Goal: Find specific page/section: Find specific page/section

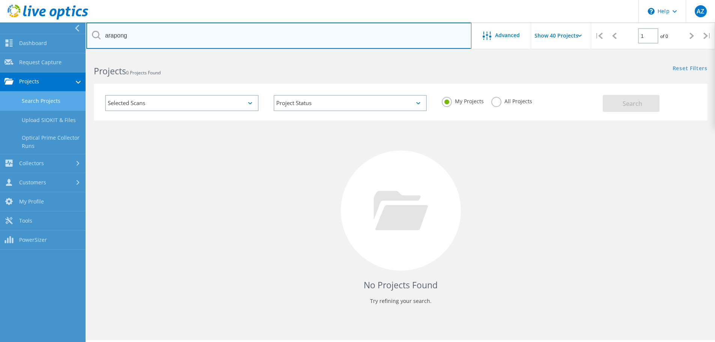
click at [132, 37] on input "arapong" at bounding box center [278, 36] width 385 height 26
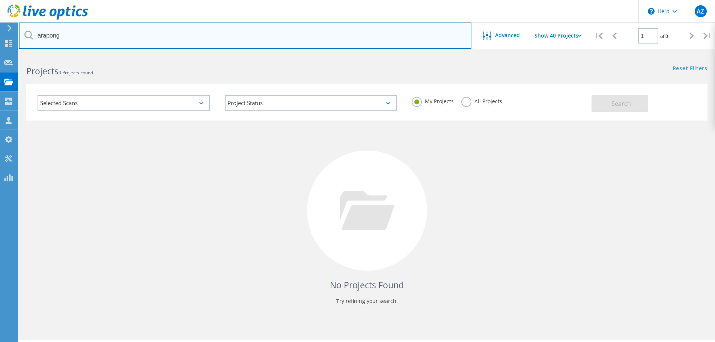
click at [131, 37] on input "arapong" at bounding box center [245, 36] width 453 height 26
type input "a"
click at [442, 39] on input "text" at bounding box center [245, 36] width 453 height 26
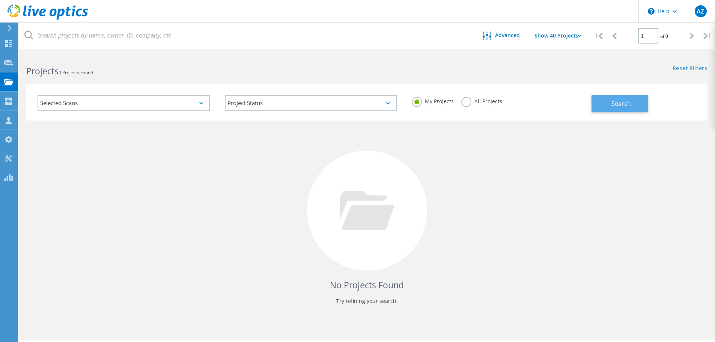
click at [602, 100] on button "Search" at bounding box center [620, 103] width 57 height 17
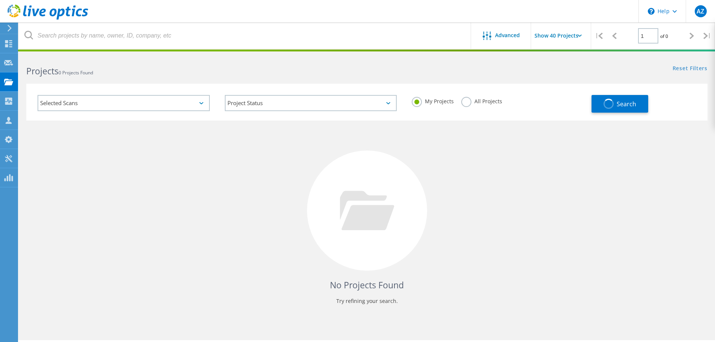
click at [468, 101] on label "All Projects" at bounding box center [481, 100] width 41 height 7
click at [0, 0] on input "All Projects" at bounding box center [0, 0] width 0 height 0
click at [599, 108] on button "Search" at bounding box center [620, 104] width 57 height 18
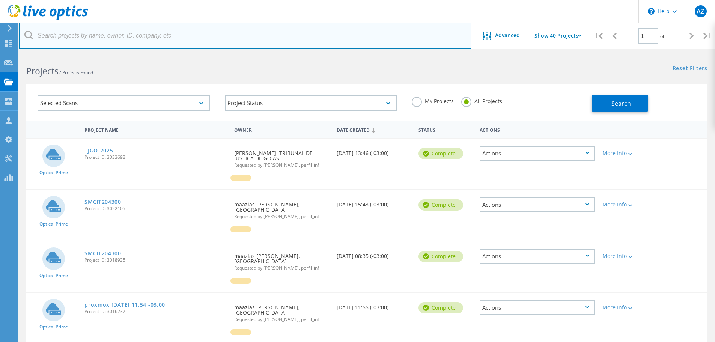
click at [315, 42] on input "text" at bounding box center [245, 36] width 453 height 26
type input "arapo"
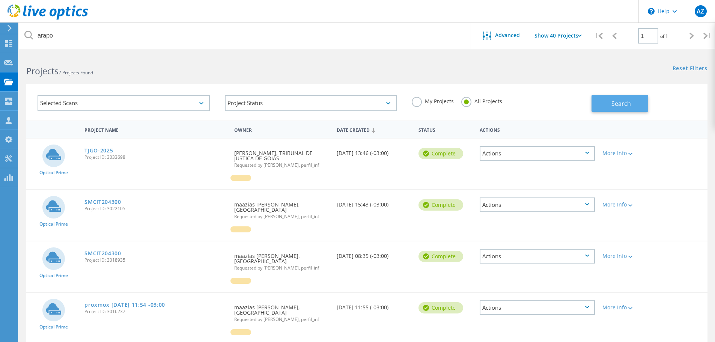
click at [603, 106] on button "Search" at bounding box center [620, 103] width 57 height 17
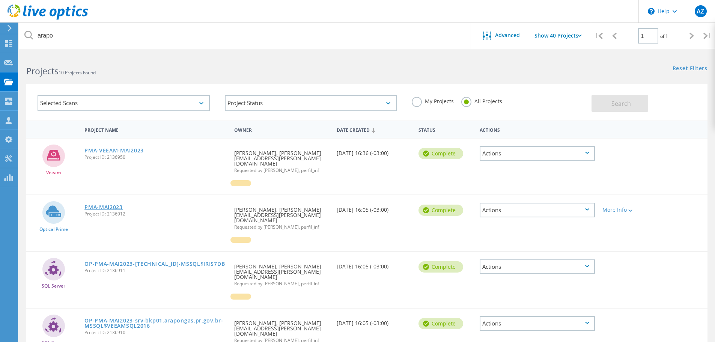
click at [108, 206] on link "PMA-MAI2023" at bounding box center [103, 207] width 38 height 5
